Goal: Find specific page/section: Find specific page/section

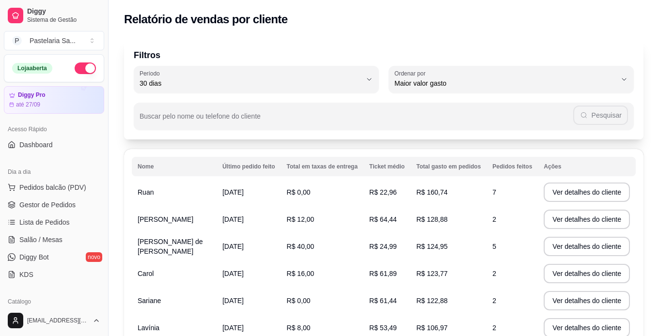
select select "30"
select select "HIGHEST_TOTAL_SPENT_WITH_ORDERS"
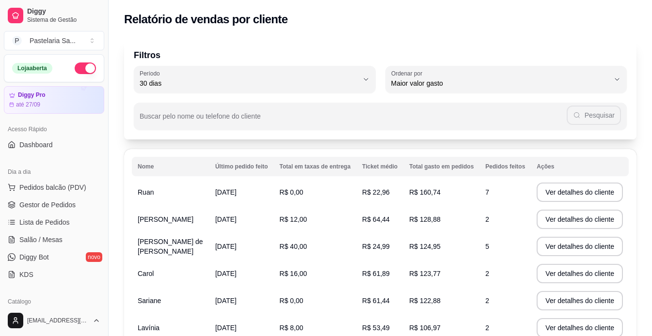
scroll to position [145, 0]
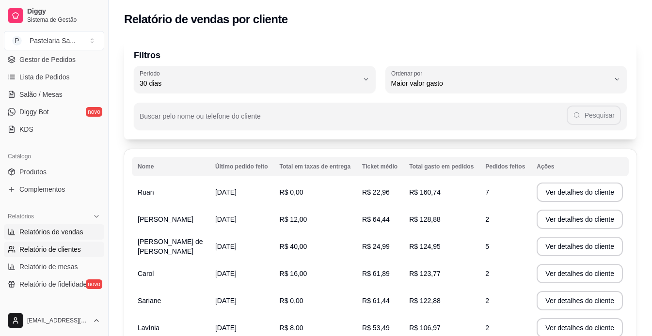
click at [52, 236] on span "Relatórios de vendas" at bounding box center [51, 232] width 64 height 10
select select "ALL"
select select "0"
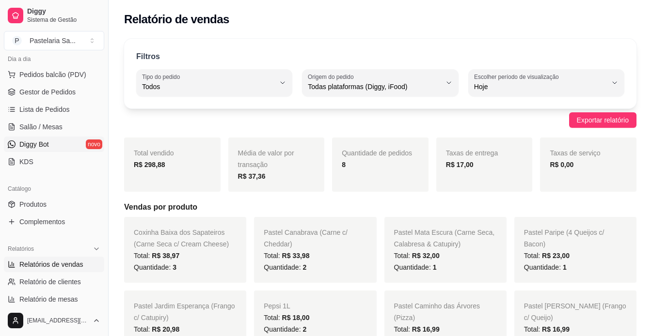
scroll to position [97, 0]
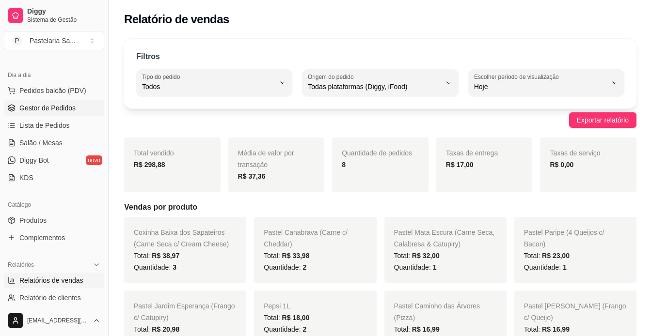
click at [77, 108] on link "Gestor de Pedidos" at bounding box center [54, 108] width 100 height 16
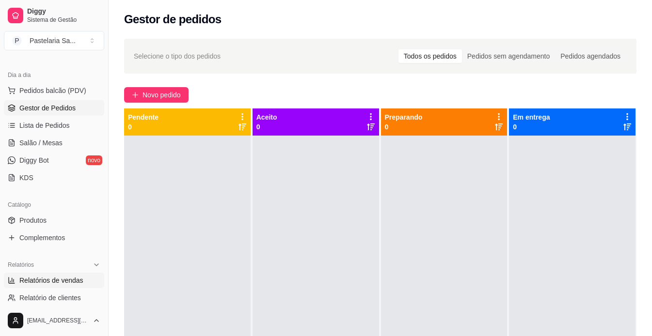
click at [60, 284] on span "Relatórios de vendas" at bounding box center [51, 281] width 64 height 10
select select "ALL"
select select "0"
